Goal: Task Accomplishment & Management: Use online tool/utility

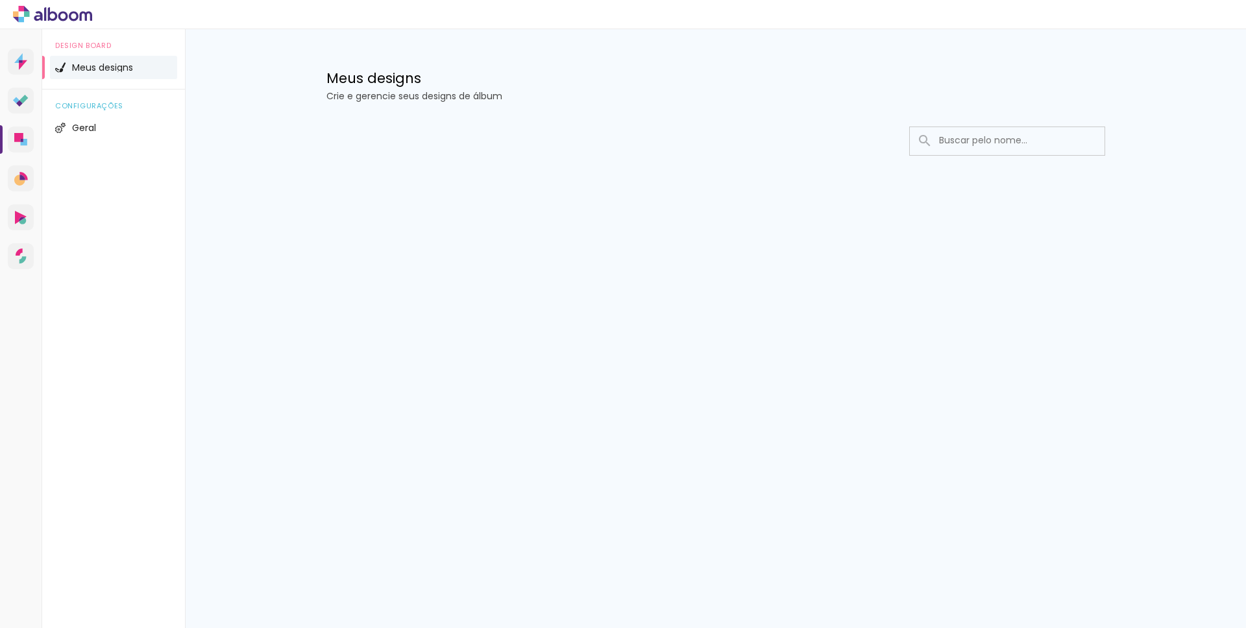
click at [624, 47] on div "Meus designs Crie e gerencie seus designs de álbum" at bounding box center [716, 71] width 844 height 84
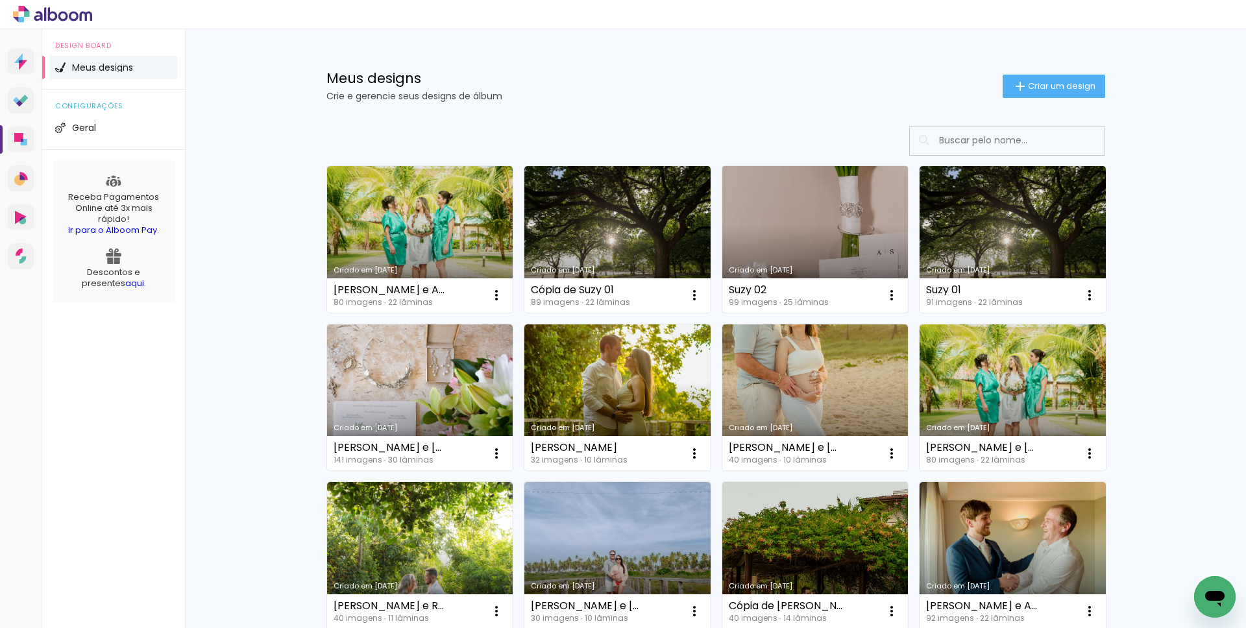
click at [803, 232] on link "Criado em 22/07/25" at bounding box center [815, 239] width 186 height 147
